Goal: Ask a question

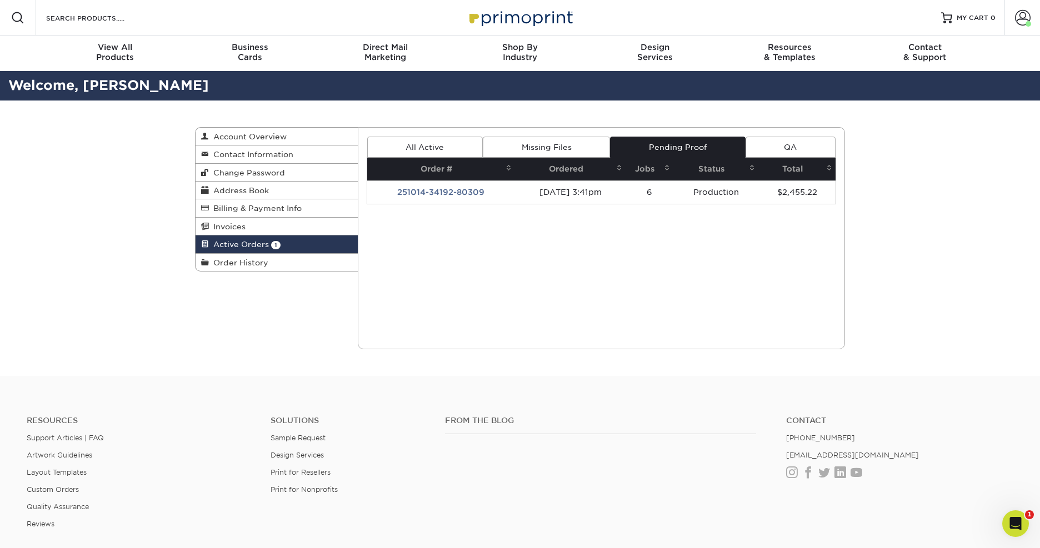
click at [428, 192] on td "251014-34192-80309" at bounding box center [441, 192] width 148 height 23
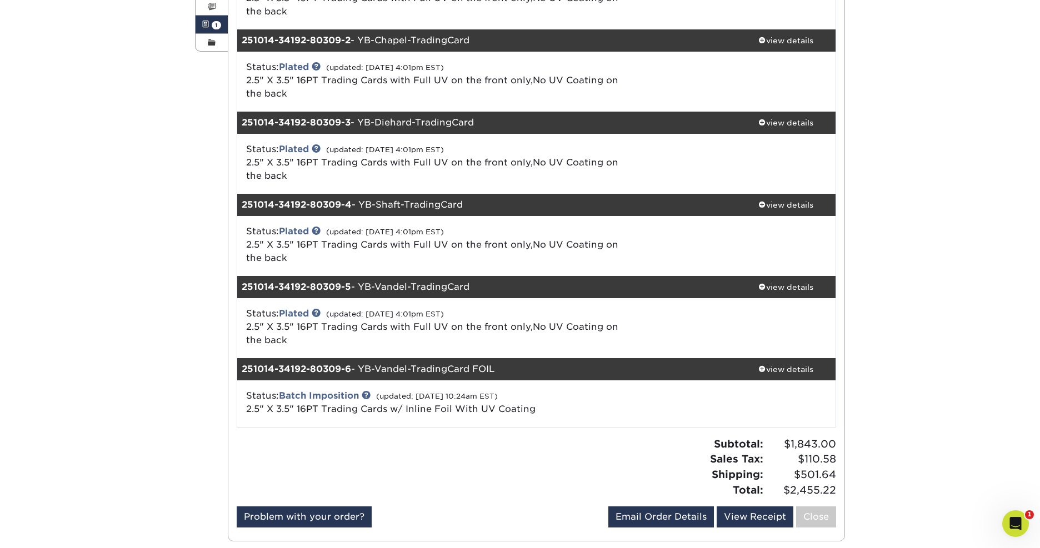
scroll to position [221, 0]
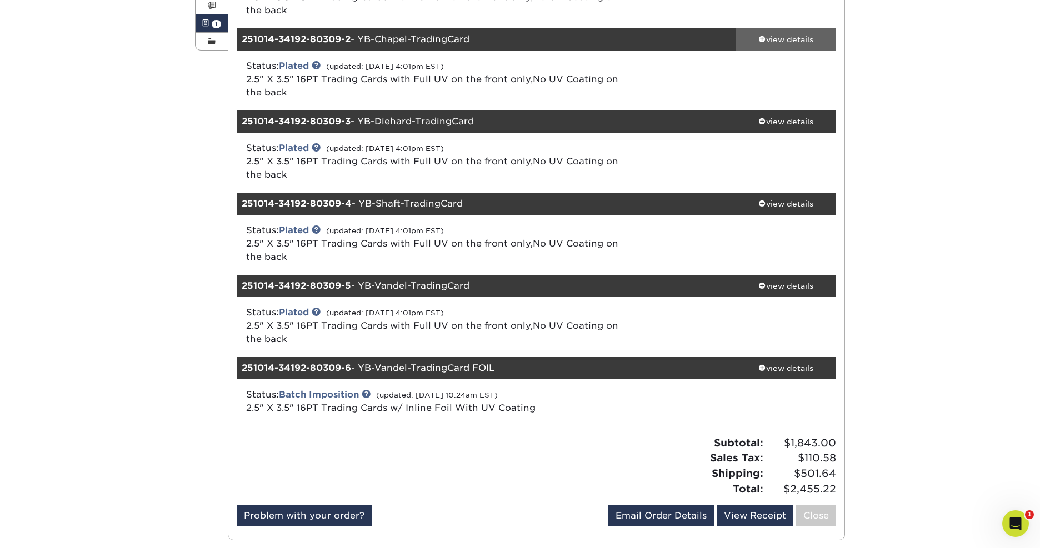
click at [777, 37] on div "view details" at bounding box center [785, 39] width 100 height 11
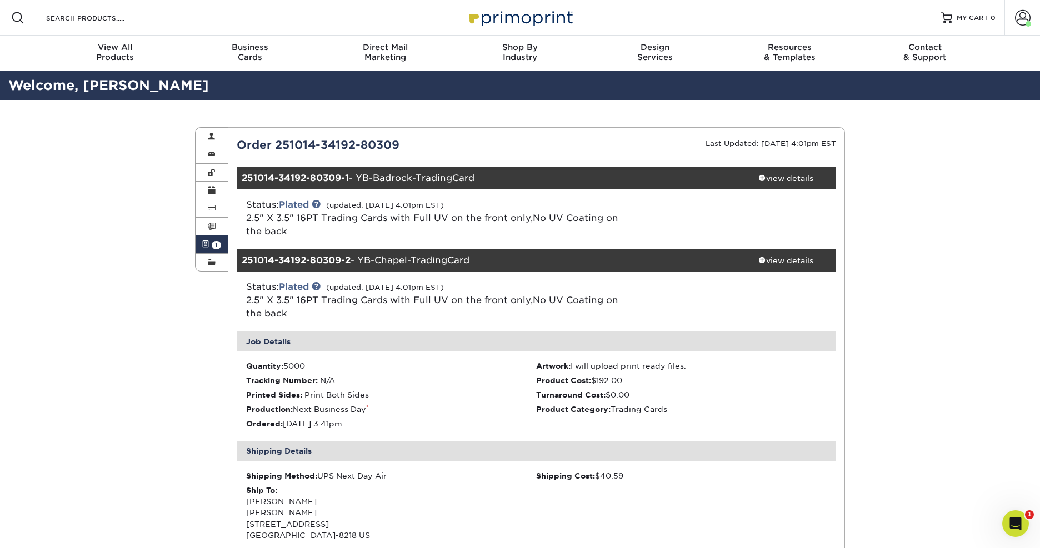
scroll to position [0, 0]
click at [208, 261] on span at bounding box center [212, 262] width 8 height 9
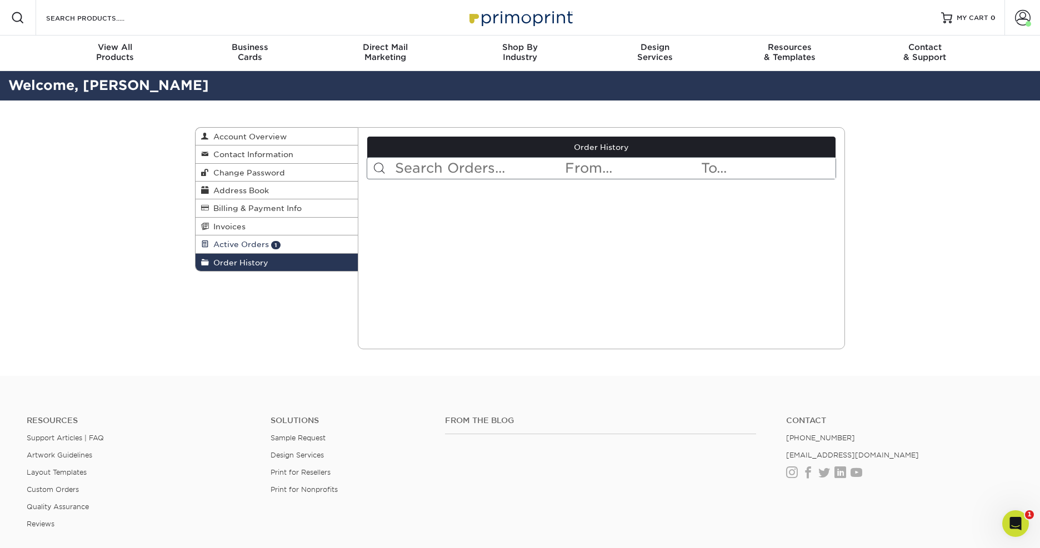
click at [246, 240] on span "Active Orders" at bounding box center [239, 244] width 60 height 9
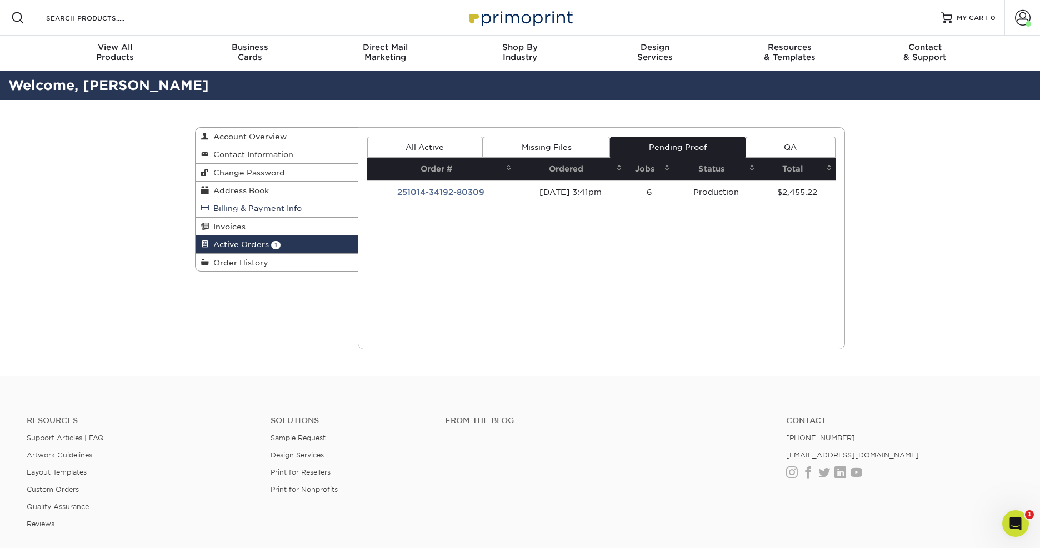
click at [251, 209] on span "Billing & Payment Info" at bounding box center [255, 208] width 93 height 9
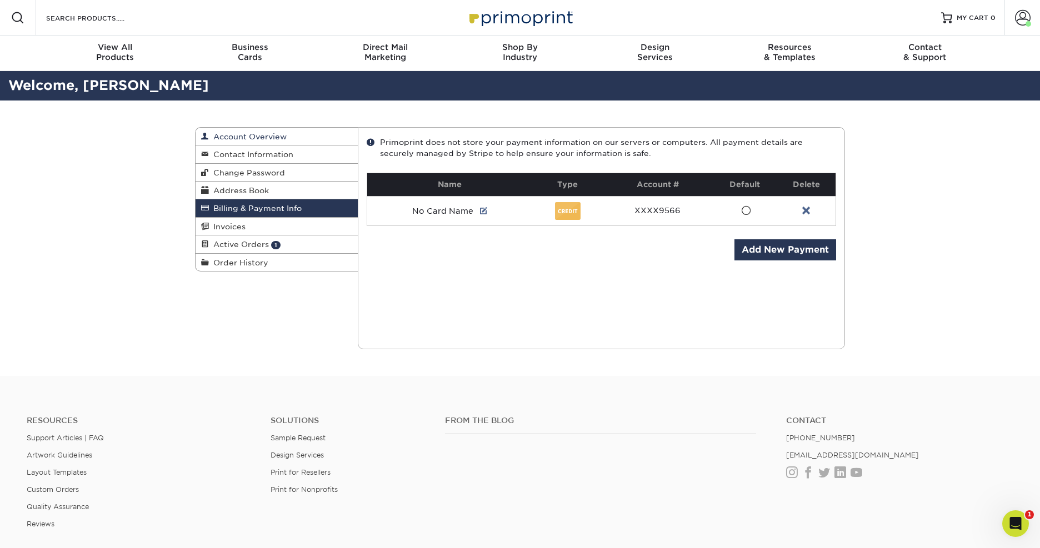
click at [269, 139] on span "Account Overview" at bounding box center [248, 136] width 78 height 9
click at [253, 242] on span "Active Orders" at bounding box center [239, 244] width 60 height 9
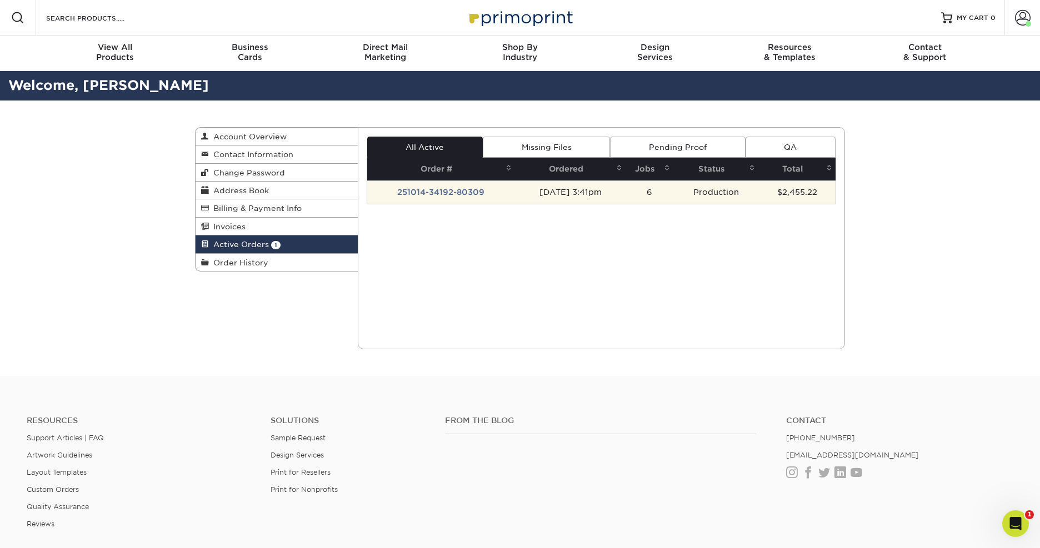
click at [441, 189] on td "251014-34192-80309" at bounding box center [441, 192] width 148 height 23
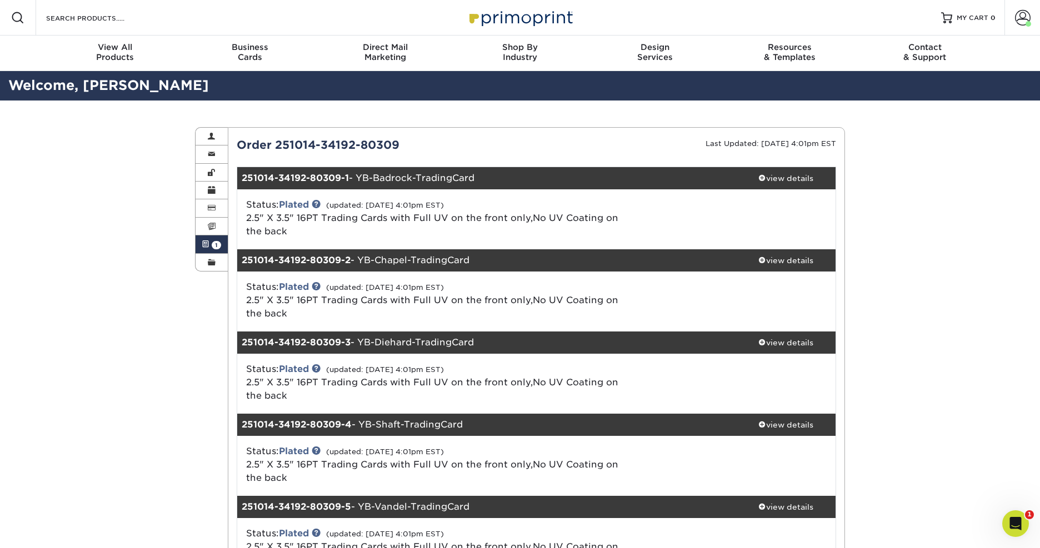
click at [115, 348] on div "Active Orders Account Overview Contact Information Change Password Address Book…" at bounding box center [520, 445] width 1040 height 688
click at [208, 259] on span at bounding box center [212, 262] width 8 height 9
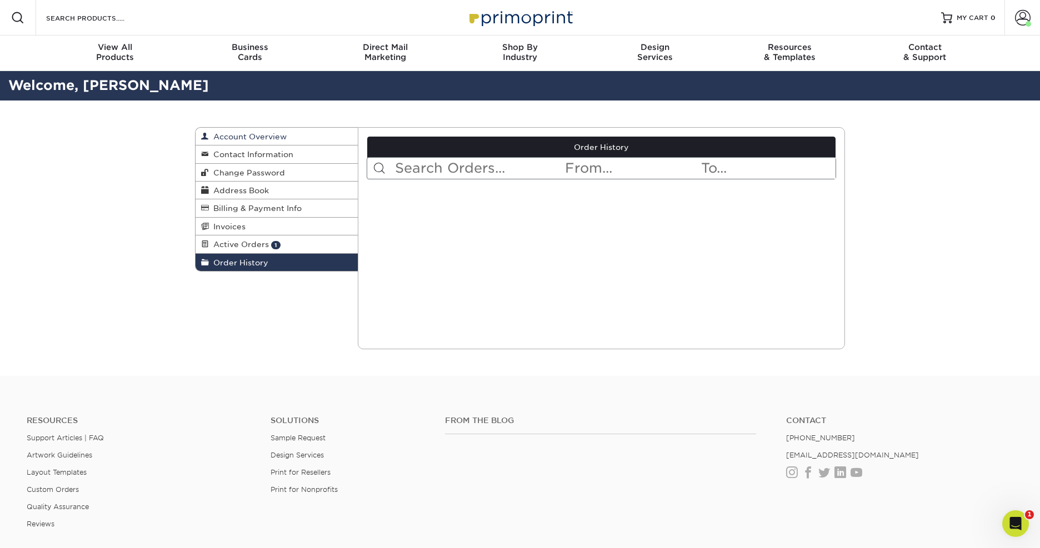
click at [239, 136] on span "Account Overview" at bounding box center [248, 136] width 78 height 9
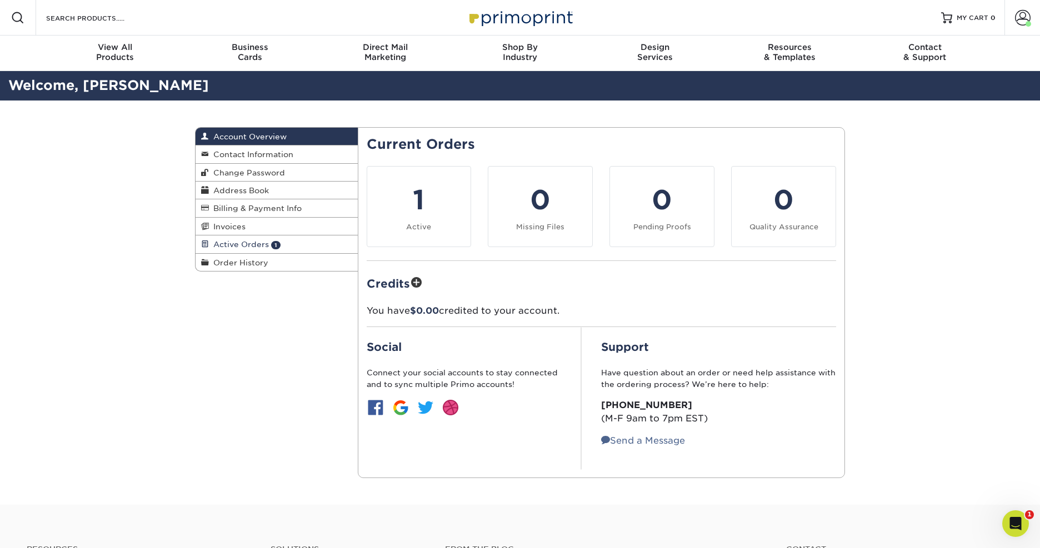
click at [257, 240] on span "Active Orders" at bounding box center [239, 244] width 60 height 9
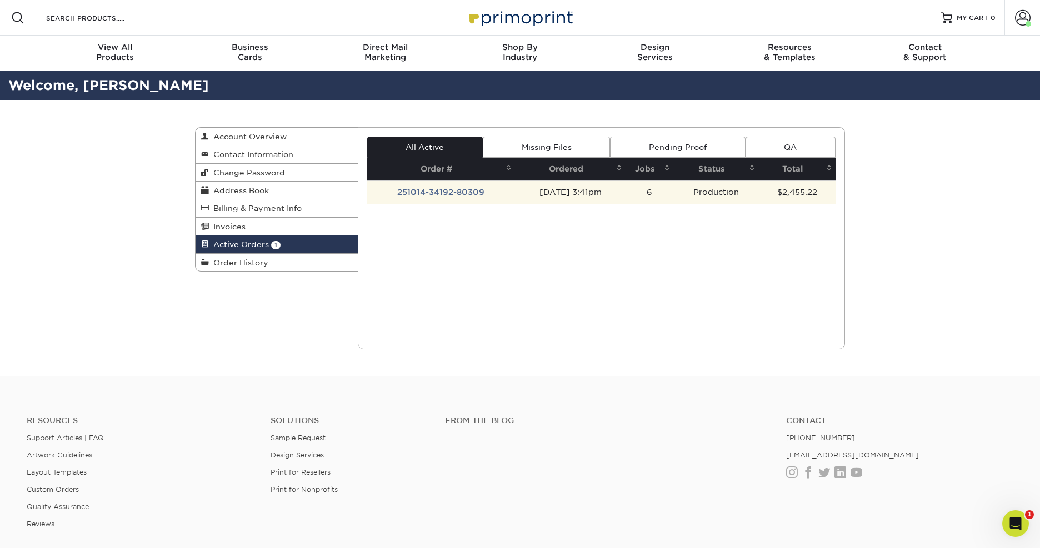
click at [414, 189] on td "251014-34192-80309" at bounding box center [441, 192] width 148 height 23
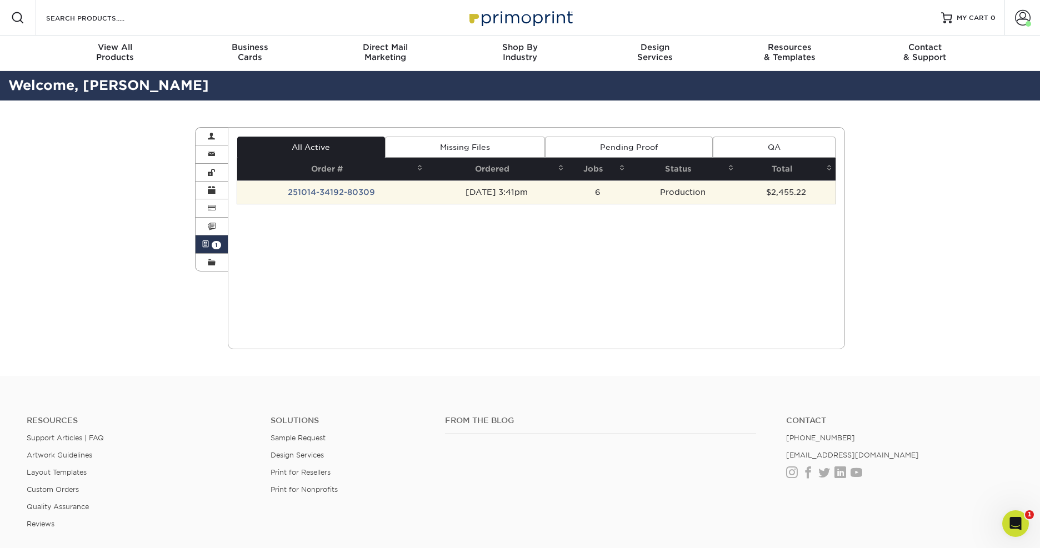
click at [414, 188] on td "251014-34192-80309" at bounding box center [331, 192] width 189 height 23
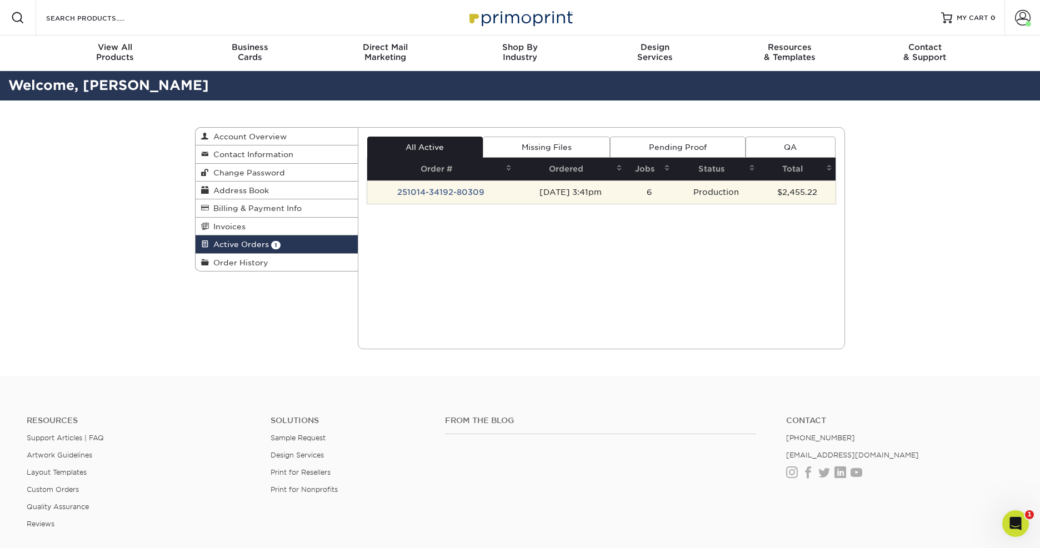
click at [442, 193] on td "251014-34192-80309" at bounding box center [441, 192] width 148 height 23
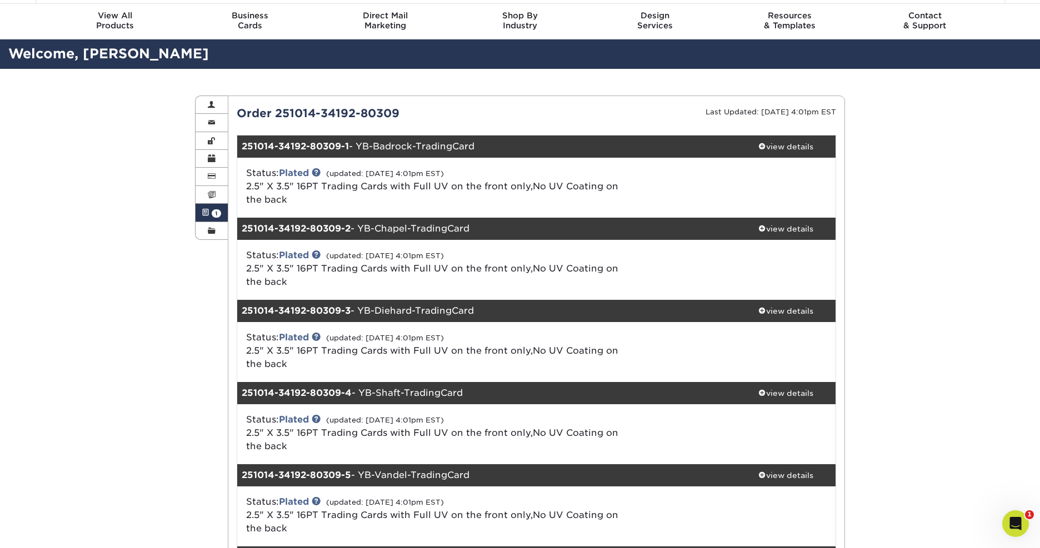
scroll to position [31, 0]
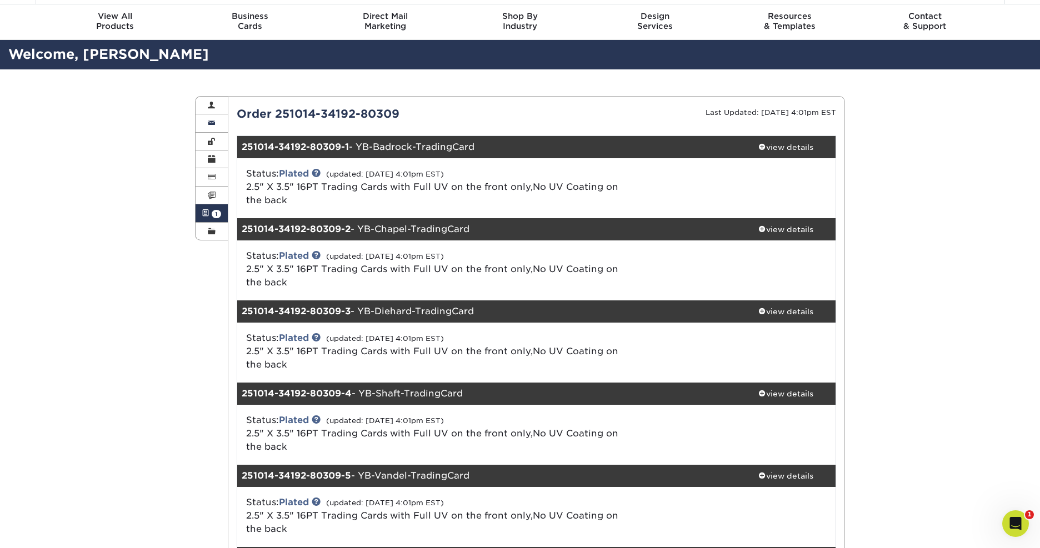
click at [208, 122] on span at bounding box center [212, 123] width 8 height 9
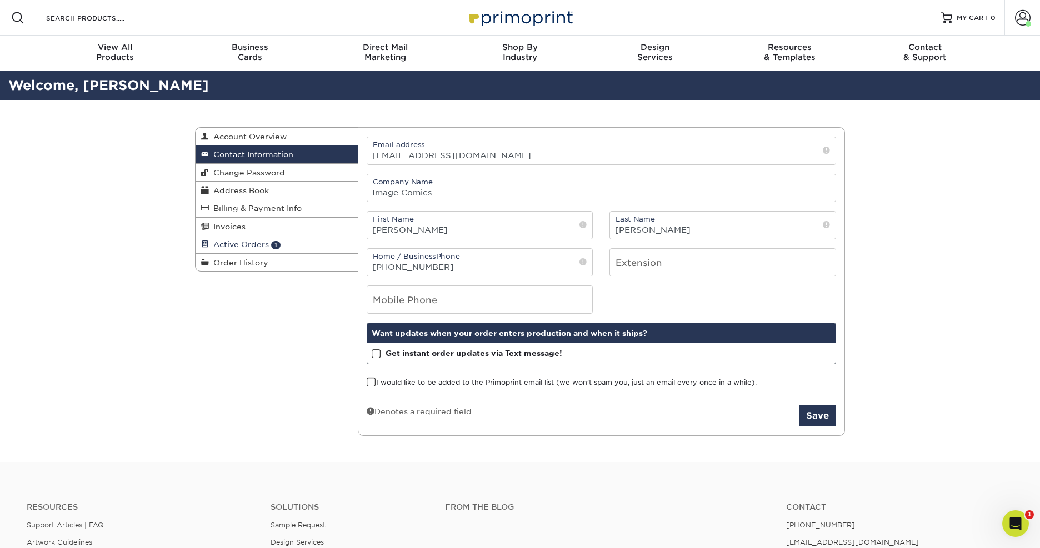
click at [228, 244] on span "Active Orders" at bounding box center [239, 244] width 60 height 9
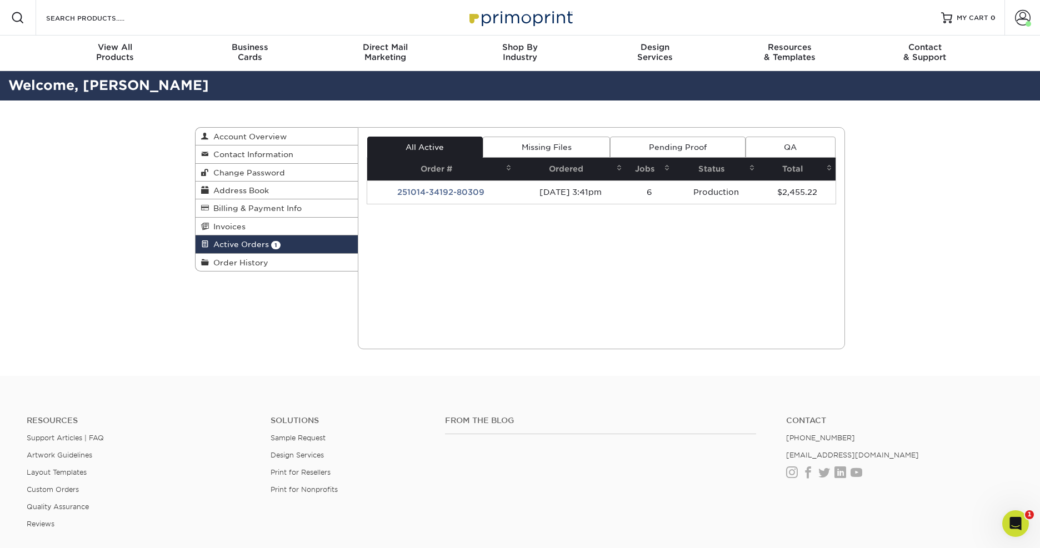
click at [427, 192] on td "251014-34192-80309" at bounding box center [441, 192] width 148 height 23
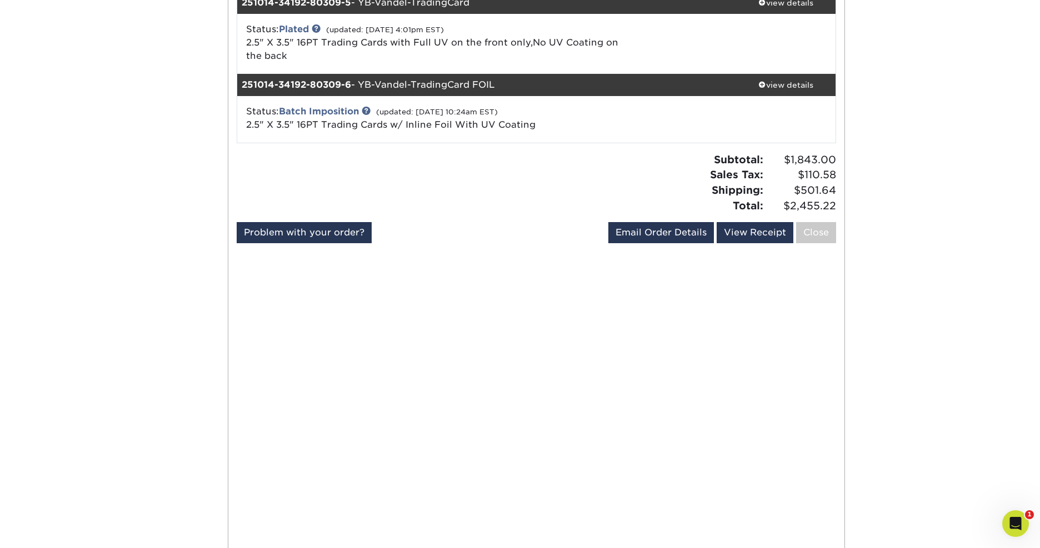
scroll to position [502, 0]
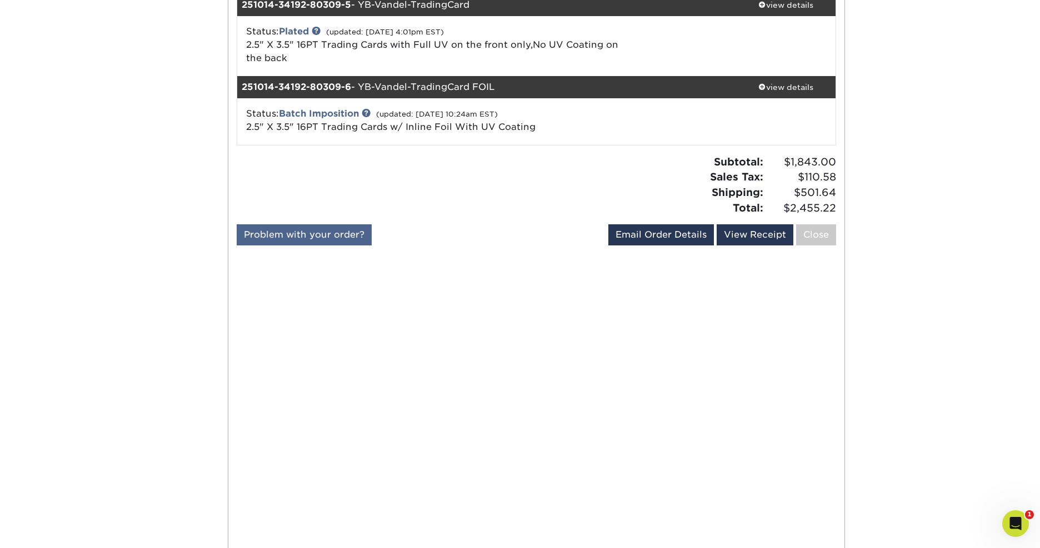
click at [326, 231] on link "Problem with your order?" at bounding box center [304, 234] width 135 height 21
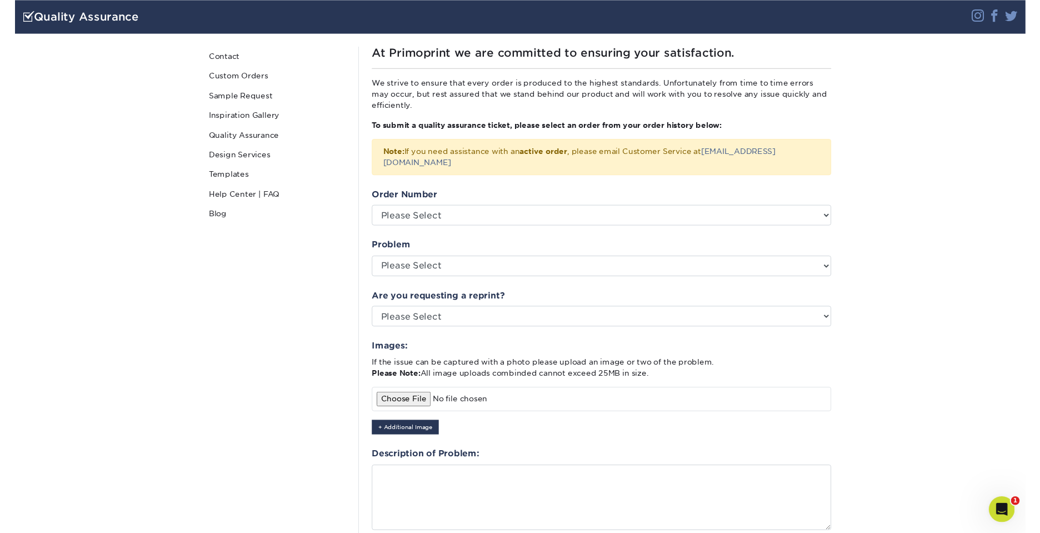
scroll to position [118, 0]
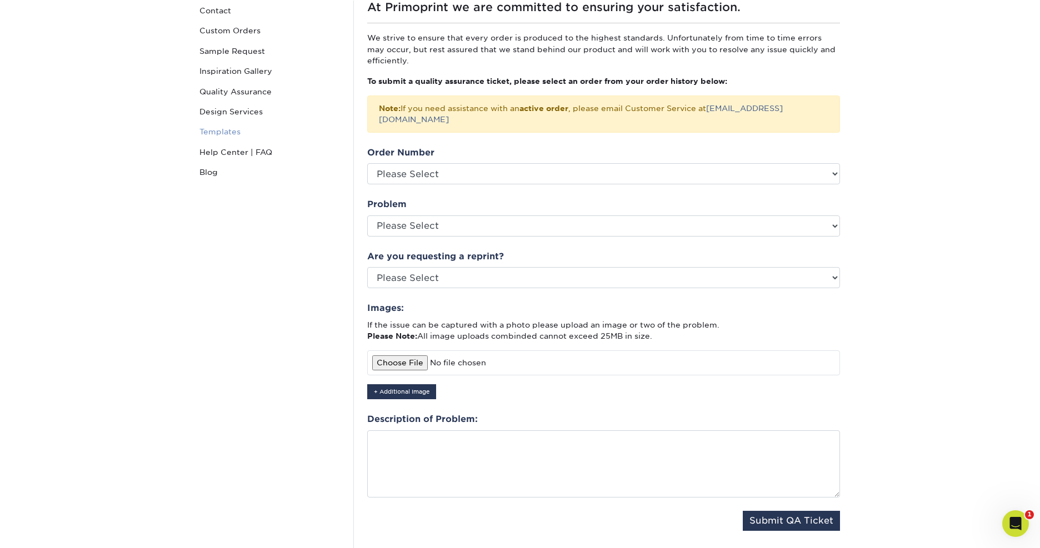
drag, startPoint x: 251, startPoint y: 149, endPoint x: 251, endPoint y: 133, distance: 15.6
click at [251, 149] on link "Help Center | FAQ" at bounding box center [270, 152] width 150 height 20
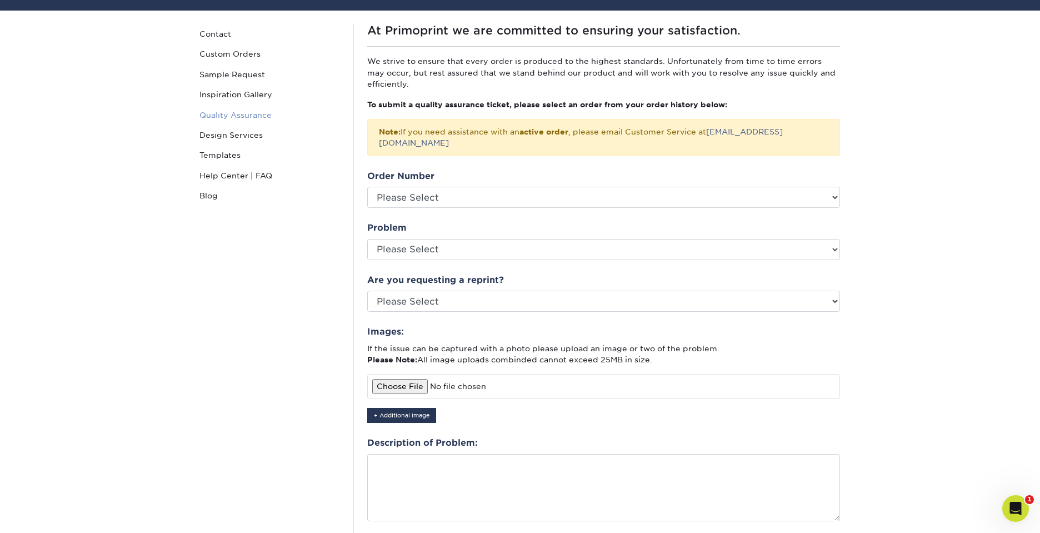
scroll to position [79, 0]
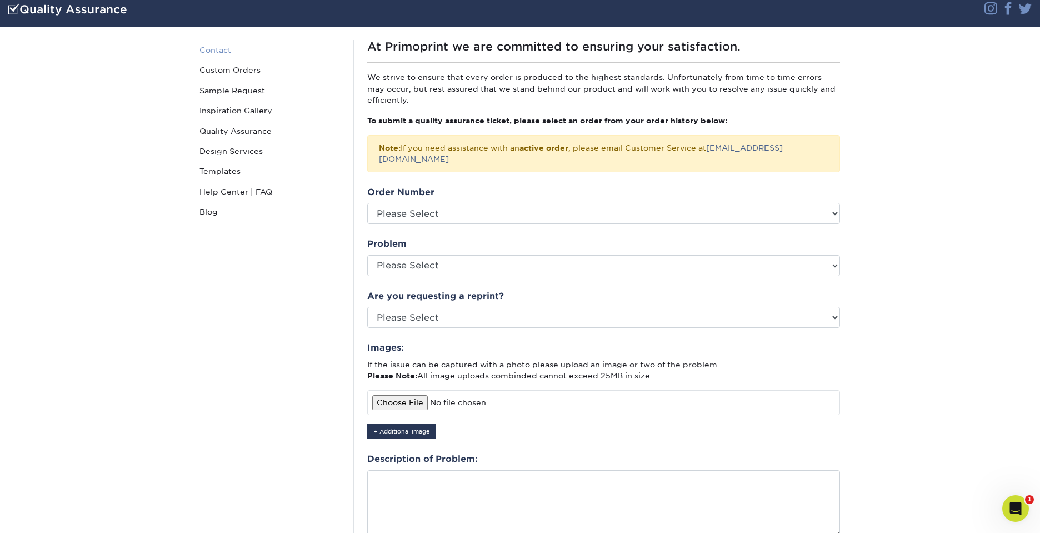
click at [236, 50] on link "Contact" at bounding box center [270, 50] width 150 height 20
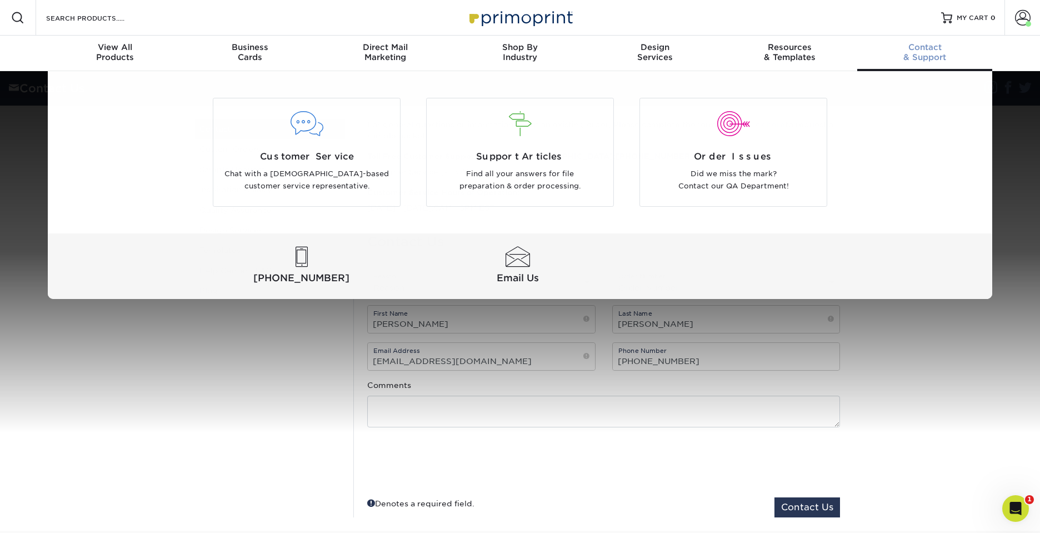
click at [917, 46] on span "Contact" at bounding box center [924, 47] width 135 height 10
click at [914, 53] on div "Contact & Support" at bounding box center [924, 52] width 135 height 20
click at [306, 167] on div "Customer Service Chat with a US-based customer service representative." at bounding box center [306, 171] width 187 height 43
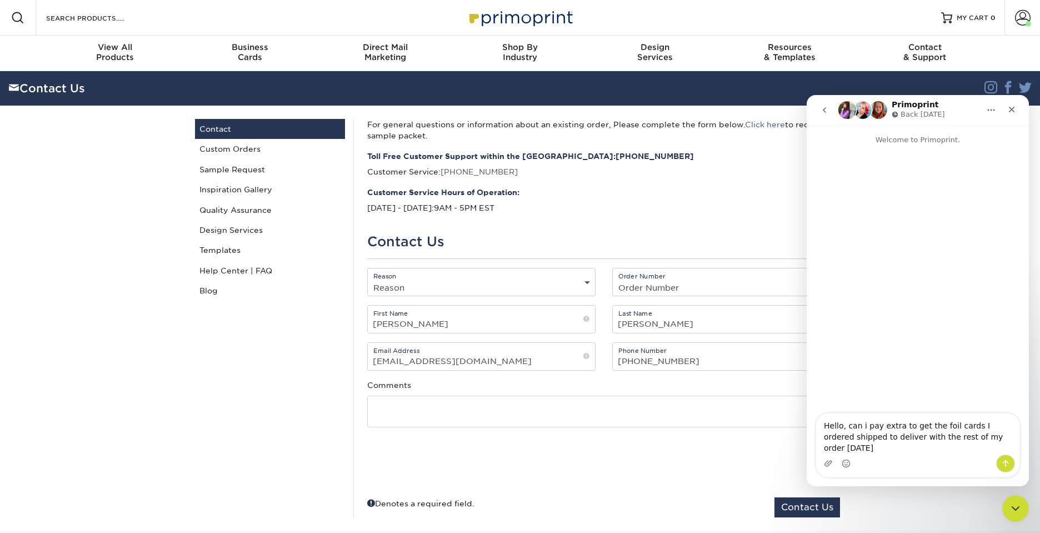
type textarea "Hello, can i pay extra to get the foil cards I ordered shipped to deliver with …"
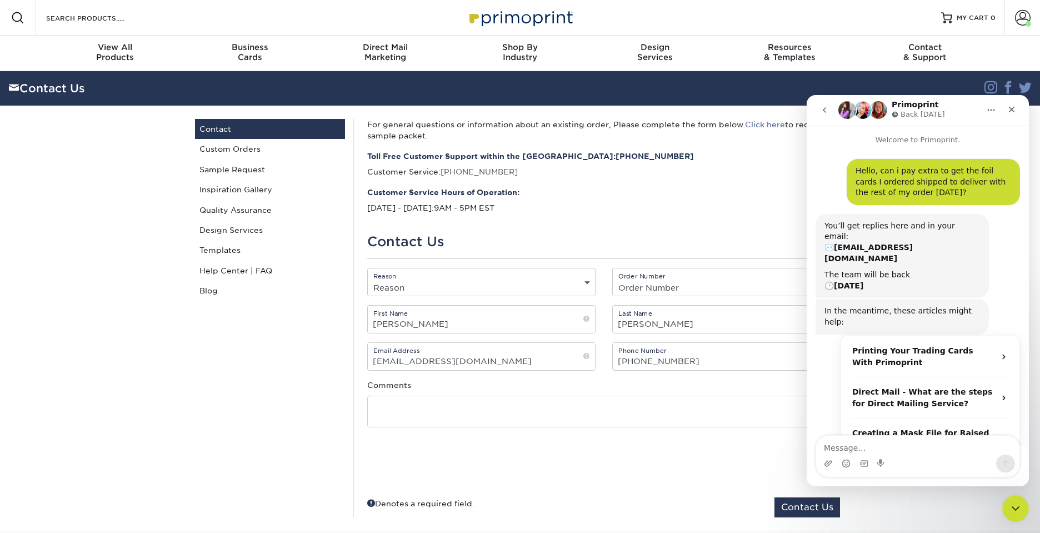
scroll to position [59, 0]
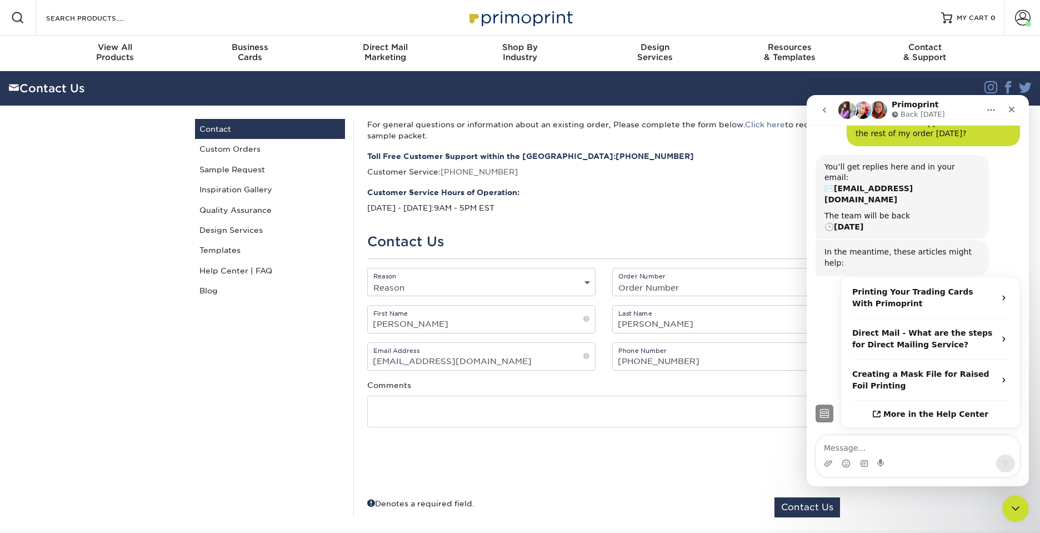
click at [604, 295] on div "Order Number Order Number Not Available 251014-34192-80309" at bounding box center [726, 286] width 245 height 37
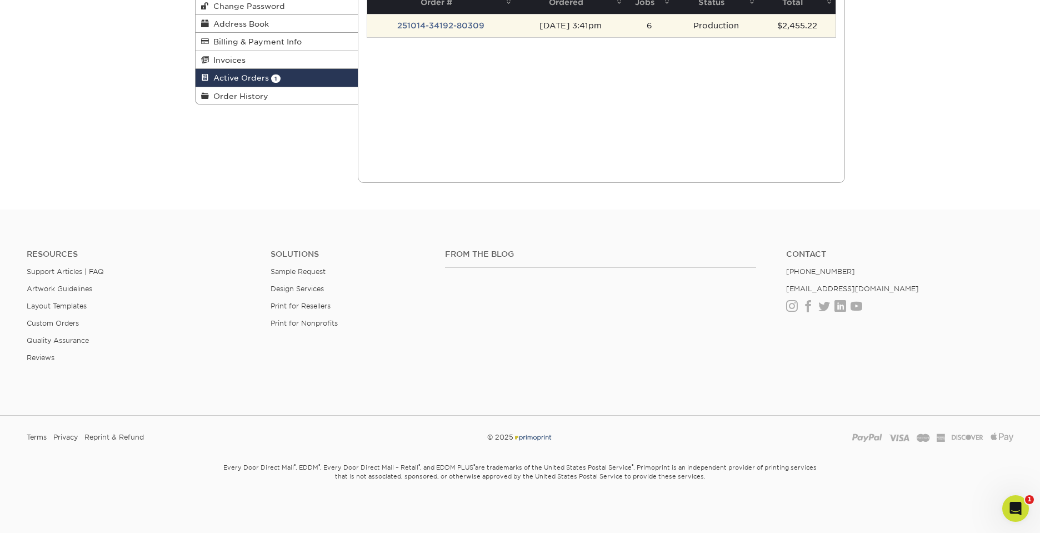
click at [398, 24] on td "251014-34192-80309" at bounding box center [441, 25] width 148 height 23
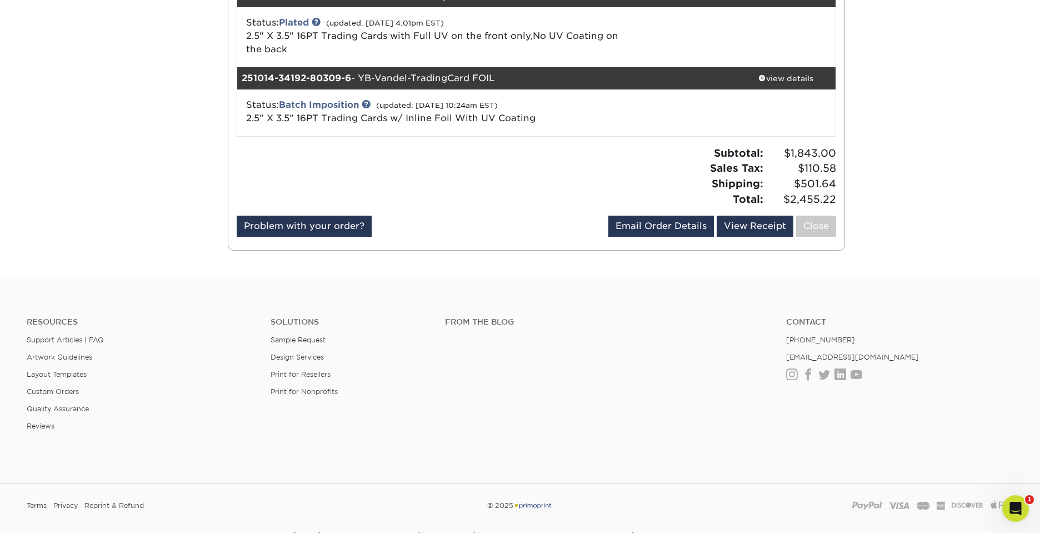
scroll to position [509, 0]
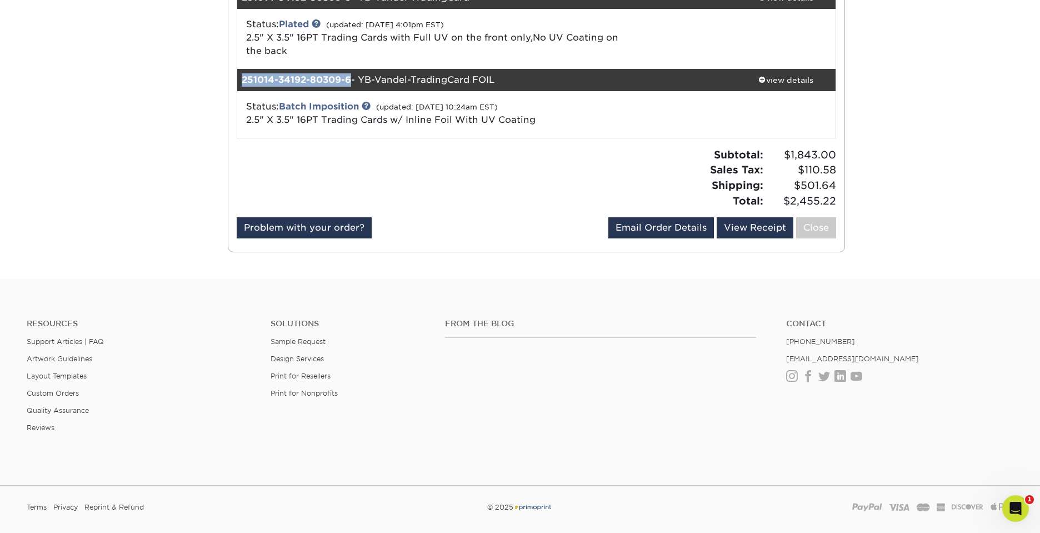
drag, startPoint x: 352, startPoint y: 79, endPoint x: 241, endPoint y: 78, distance: 110.6
click at [241, 78] on div "251014-34192-80309-6 - YB-Vandel-TradingCard FOIL" at bounding box center [486, 80] width 499 height 22
copy strong "251014-34192-80309-6"
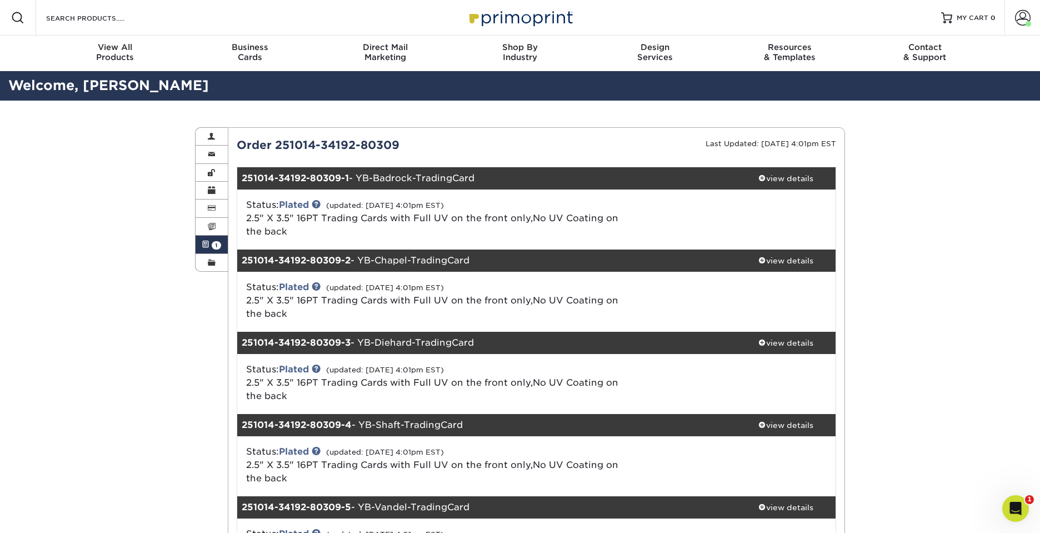
scroll to position [0, 0]
click at [1017, 504] on icon "Open Intercom Messenger" at bounding box center [1014, 507] width 18 height 18
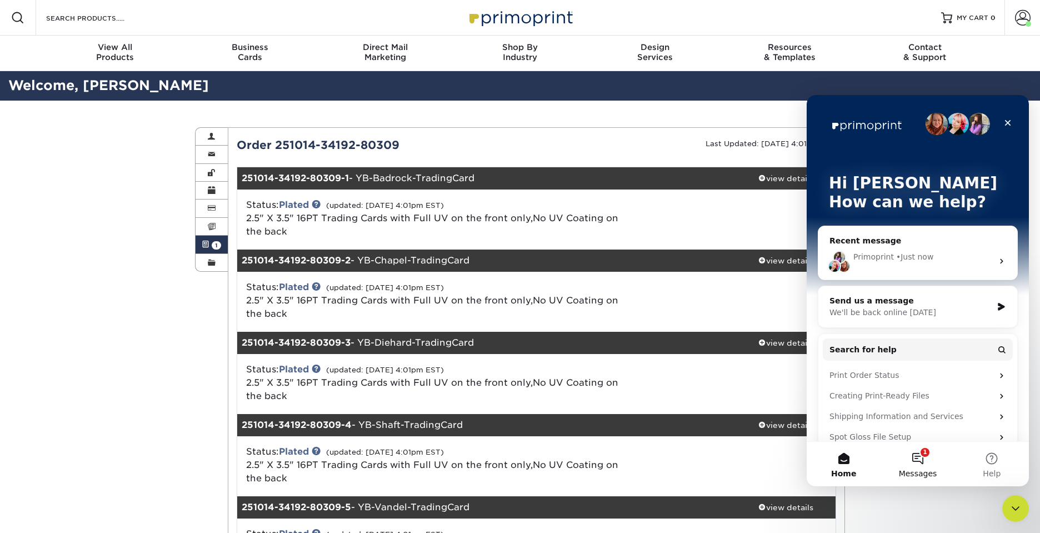
click at [923, 456] on button "1 Messages" at bounding box center [917, 464] width 74 height 44
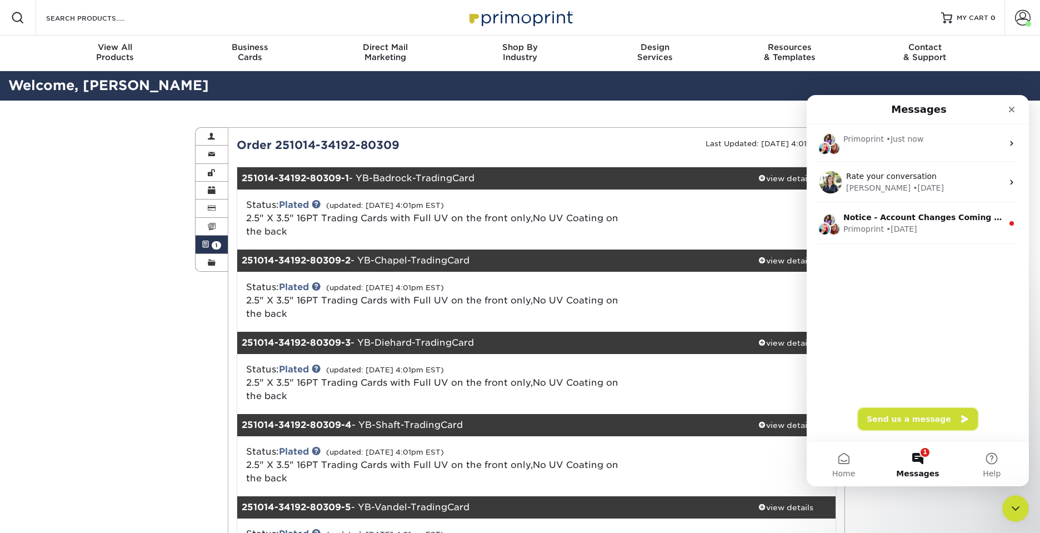
click at [907, 415] on button "Send us a message" at bounding box center [918, 419] width 120 height 22
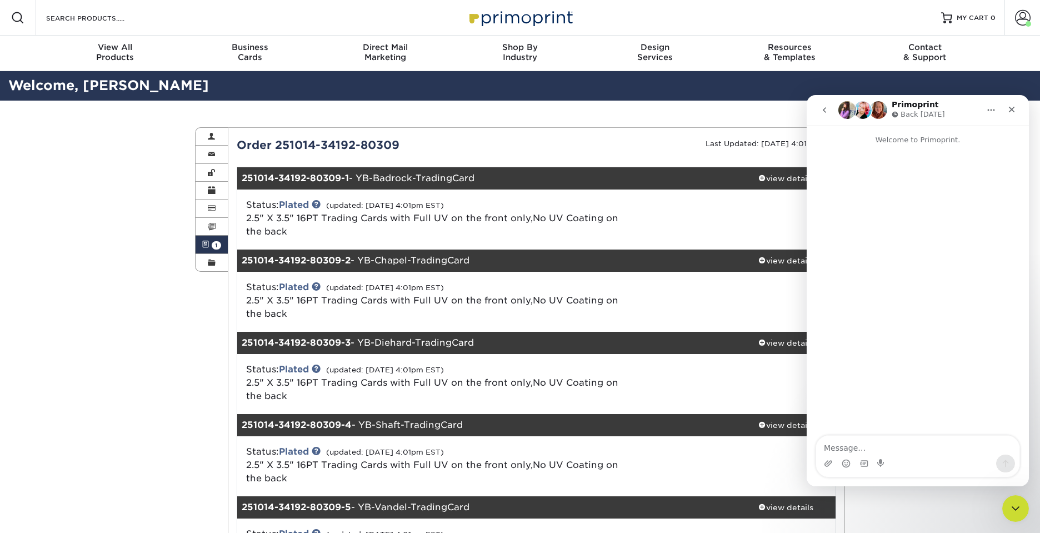
type textarea "251014-34192-80309-6"
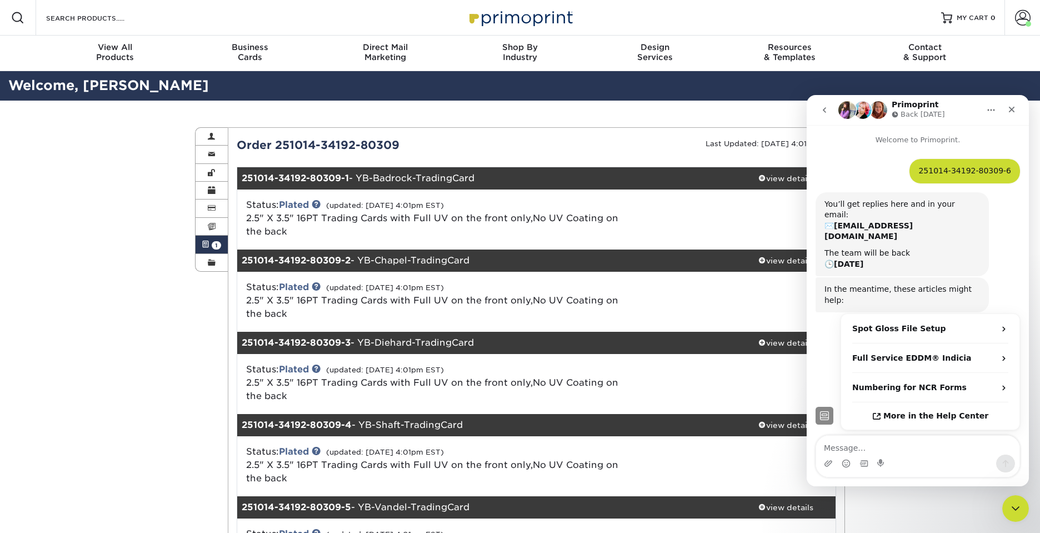
scroll to position [3, 0]
